Goal: Obtain resource: Obtain resource

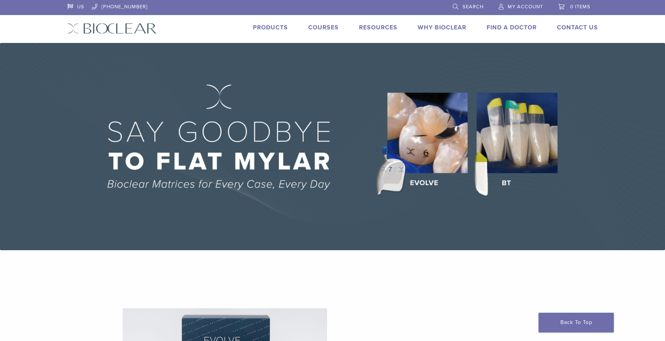
click at [525, 6] on span "My Account" at bounding box center [525, 7] width 35 height 6
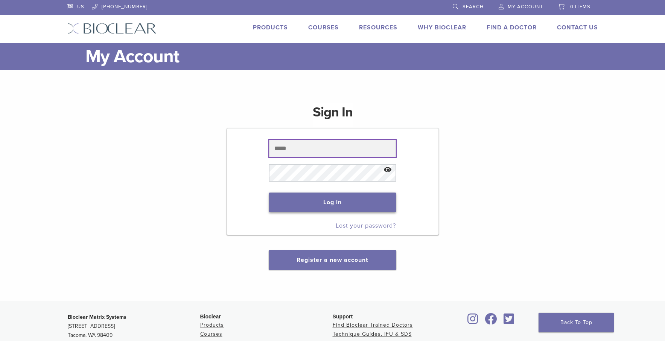
type input "**********"
click at [331, 204] on button "Log in" at bounding box center [332, 202] width 127 height 20
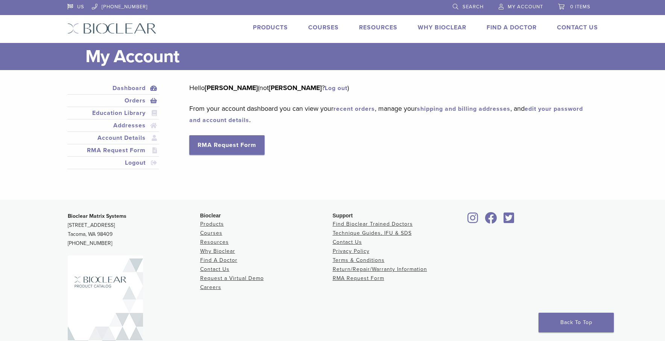
click at [145, 100] on link "Orders" at bounding box center [113, 100] width 89 height 9
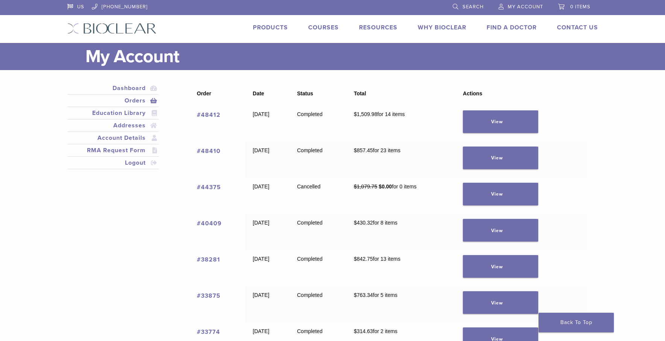
click at [631, 79] on main "My Account Close Dashboard Orders Education Library Addresses Account Details R…" at bounding box center [332, 315] width 665 height 545
click at [601, 112] on div "Dashboard Orders Education Library Addresses Account Details RMA Request Form L…" at bounding box center [333, 329] width 542 height 518
click at [523, 120] on link "View" at bounding box center [500, 121] width 75 height 23
click at [528, 156] on link "View" at bounding box center [500, 157] width 75 height 23
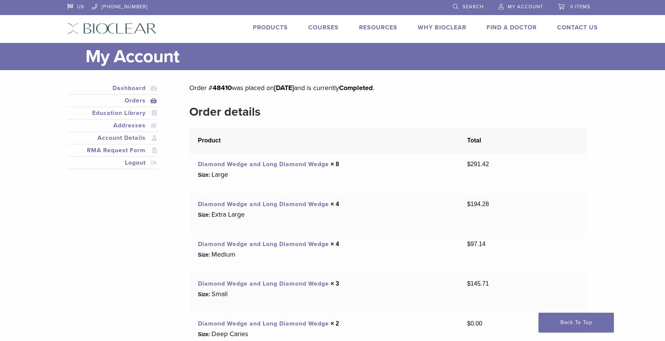
click at [276, 27] on link "Products" at bounding box center [270, 28] width 35 height 8
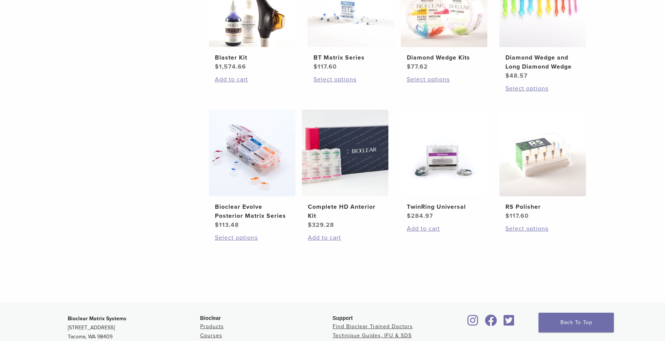
scroll to position [411, 0]
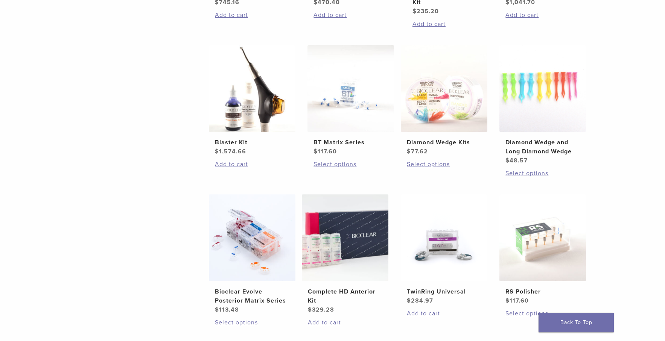
click at [606, 144] on div "**********" at bounding box center [332, 36] width 665 height 699
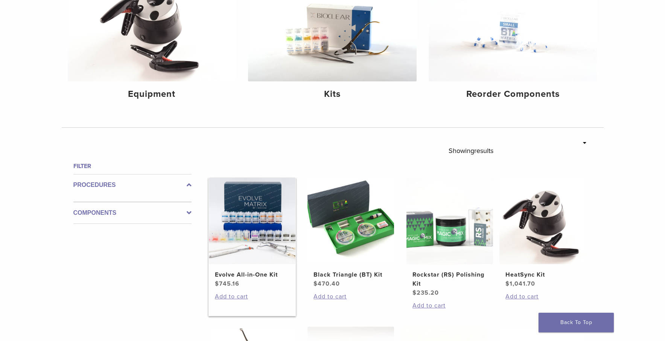
scroll to position [148, 0]
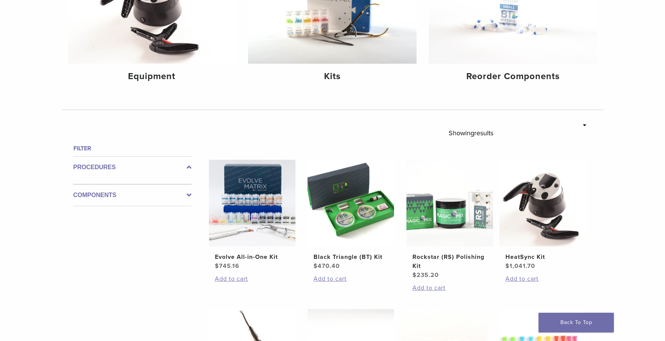
click at [645, 173] on div "**********" at bounding box center [332, 300] width 665 height 699
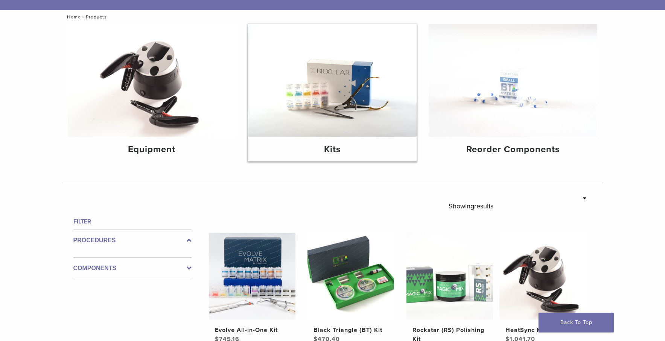
scroll to position [0, 0]
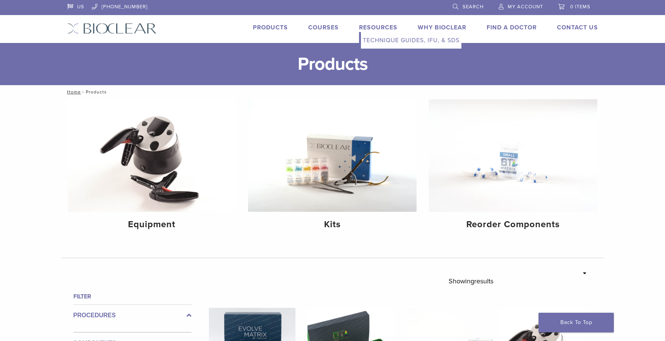
click at [378, 38] on link "Technique Guides, IFU, & SDS" at bounding box center [411, 40] width 101 height 17
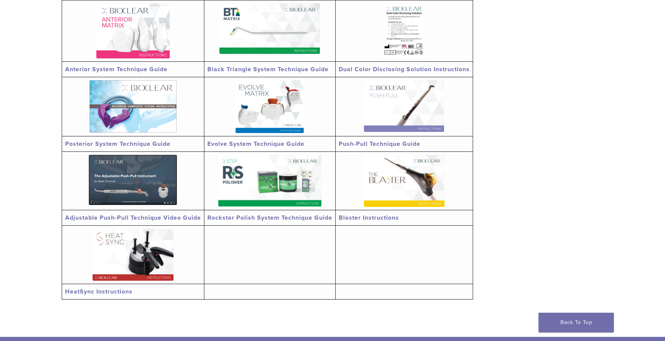
scroll to position [188, 0]
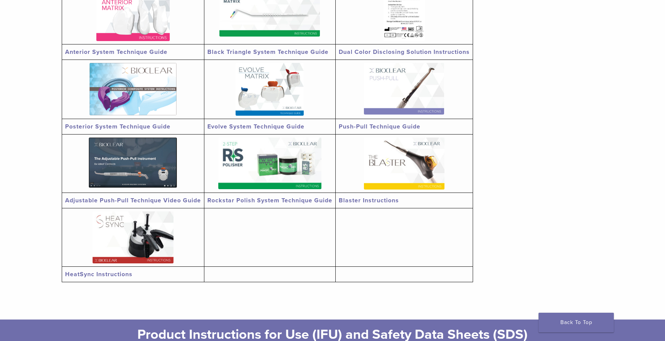
click at [148, 105] on img at bounding box center [133, 89] width 87 height 52
click at [263, 84] on img at bounding box center [270, 89] width 68 height 53
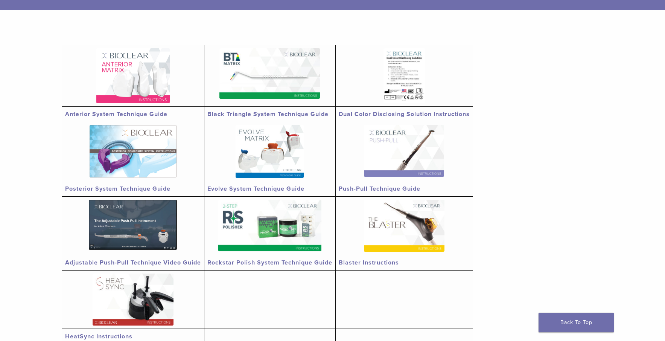
scroll to position [113, 0]
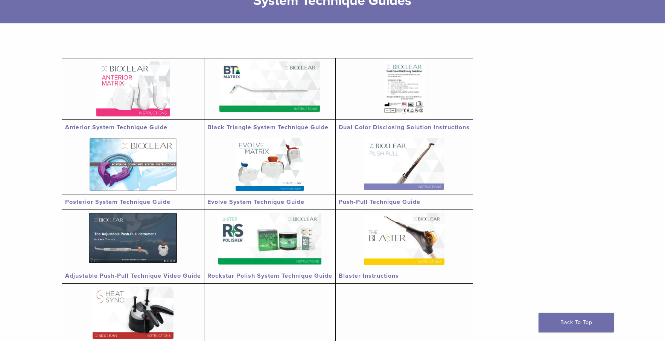
click at [399, 163] on img at bounding box center [404, 164] width 80 height 52
